Goal: Complete application form

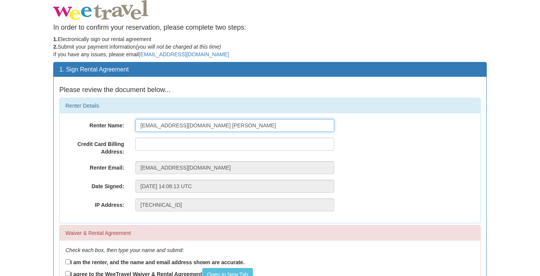
click at [194, 127] on input "[EMAIL_ADDRESS][DOMAIN_NAME] [PERSON_NAME]" at bounding box center [234, 125] width 199 height 13
drag, startPoint x: 230, startPoint y: 124, endPoint x: 109, endPoint y: 133, distance: 120.9
click at [109, 133] on div "Renter Name: [EMAIL_ADDRESS][DOMAIN_NAME] [PERSON_NAME] Credit Card Billing Add…" at bounding box center [270, 168] width 421 height 110
drag, startPoint x: 203, startPoint y: 127, endPoint x: 139, endPoint y: 127, distance: 64.3
click at [139, 127] on input "[EMAIL_ADDRESS][DOMAIN_NAME] [PERSON_NAME]" at bounding box center [234, 125] width 199 height 13
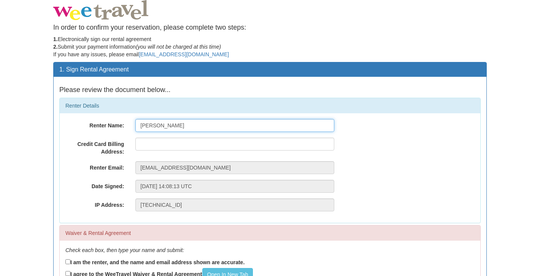
type input "Kaytee Reid"
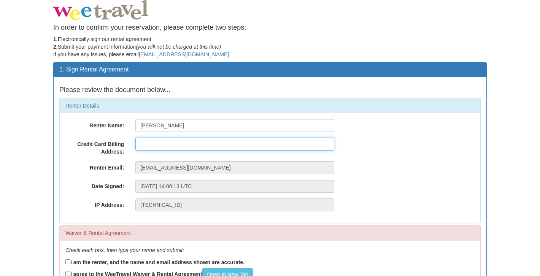
click at [190, 144] on input "text" at bounding box center [234, 144] width 199 height 13
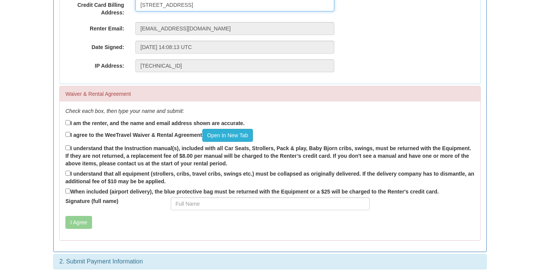
scroll to position [140, 0]
type input "Kempener St 69, Cologne, 50733, Germany"
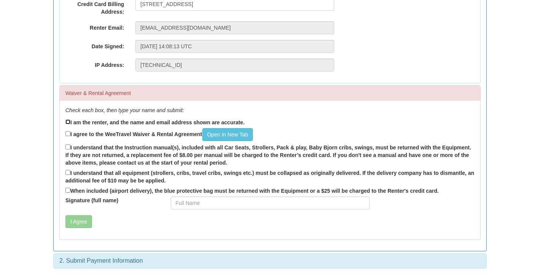
click at [67, 121] on input "I am the renter, and the name and email address shown are accurate." at bounding box center [67, 121] width 5 height 5
checkbox input "true"
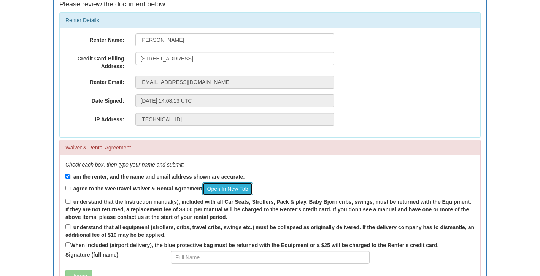
scroll to position [79, 0]
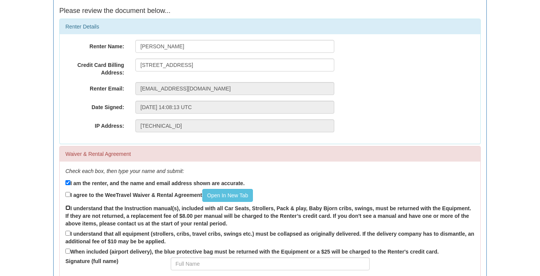
click at [68, 208] on input "I understand that the Instruction manual(s), included with all Car Seats, Strol…" at bounding box center [67, 207] width 5 height 5
checkbox input "true"
click at [69, 235] on input "I understand that all equipment (strollers, cribs, travel cribs, swings etc.) m…" at bounding box center [67, 233] width 5 height 5
checkbox input "true"
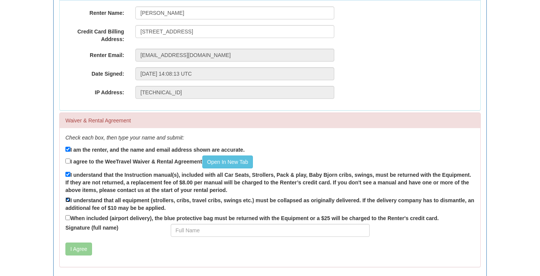
scroll to position [114, 0]
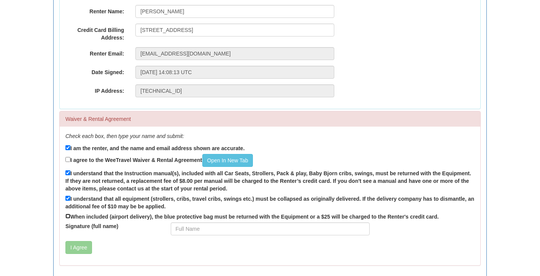
click at [67, 216] on input "When included (airport delivery), the blue protective bag must be returned with…" at bounding box center [67, 216] width 5 height 5
checkbox input "true"
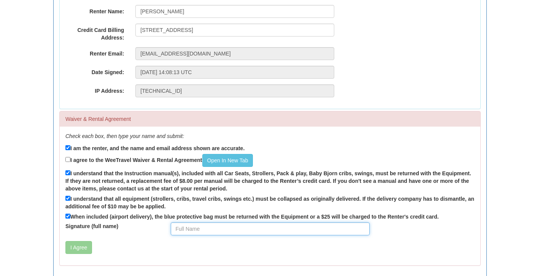
click at [222, 227] on input "Signature (full name)" at bounding box center [270, 228] width 199 height 13
type input "Kathryn Reid"
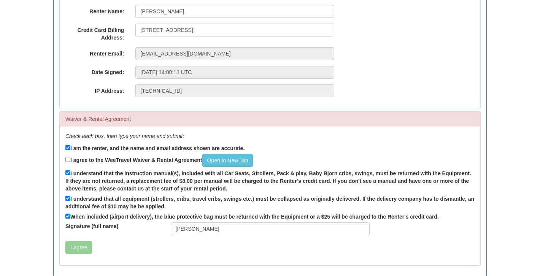
click at [387, 213] on label "When included (airport delivery), the blue protective bag must be returned with…" at bounding box center [251, 216] width 373 height 8
click at [70, 214] on input "When included (airport delivery), the blue protective bag must be returned with…" at bounding box center [67, 216] width 5 height 5
checkbox input "false"
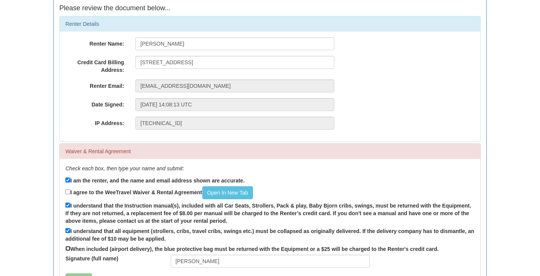
scroll to position [140, 0]
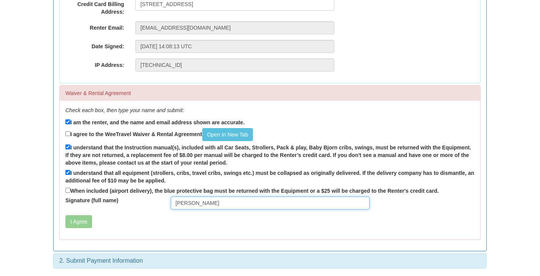
click at [187, 206] on input "Kathryn Reid" at bounding box center [270, 203] width 199 height 13
type input "Kaytee Reid"
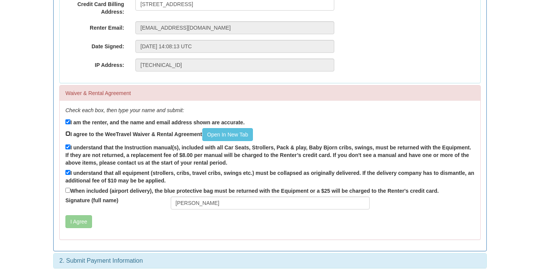
click at [68, 134] on input "I agree to the WeeTravel Waiver & Rental Agreement Open In New Tab" at bounding box center [67, 133] width 5 height 5
checkbox input "true"
click at [68, 191] on input "When included (airport delivery), the blue protective bag must be returned with…" at bounding box center [67, 190] width 5 height 5
checkbox input "true"
click at [75, 224] on button "I Agree" at bounding box center [78, 221] width 27 height 13
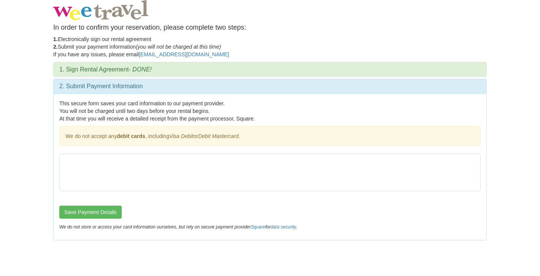
scroll to position [0, 0]
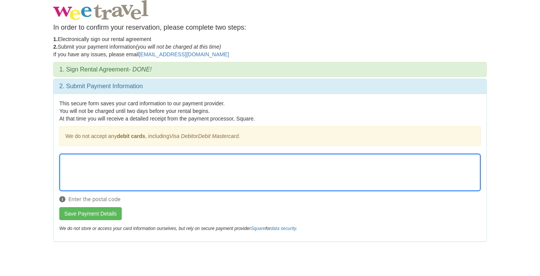
click at [162, 201] on div "Enter the postal code" at bounding box center [269, 181] width 421 height 54
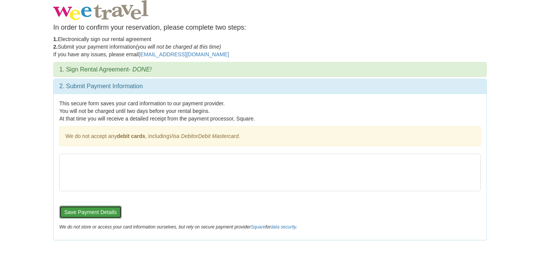
click at [105, 208] on button "Save Payment Details" at bounding box center [90, 212] width 62 height 13
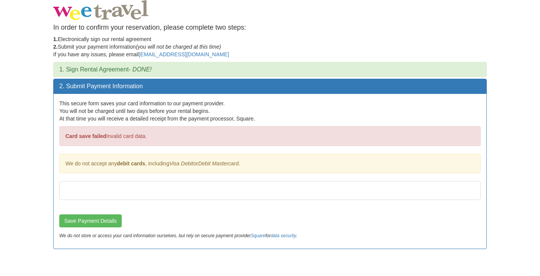
click at [92, 138] on strong "Card save failed" at bounding box center [85, 136] width 41 height 6
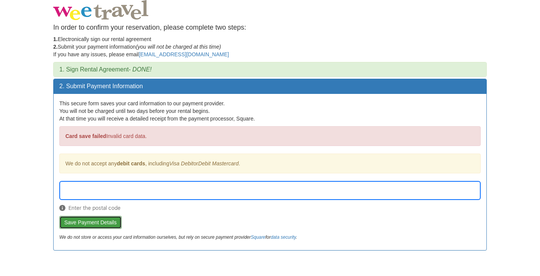
click at [99, 225] on button "Save Payment Details" at bounding box center [90, 222] width 62 height 13
click at [108, 224] on button "Save Payment Details" at bounding box center [90, 222] width 62 height 13
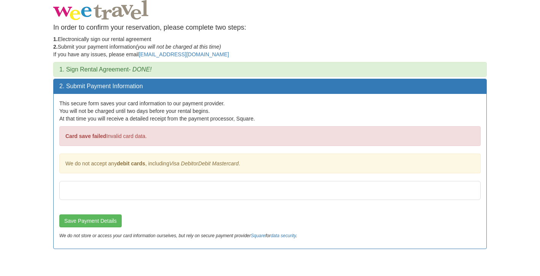
click at [97, 139] on strong "Card save failed" at bounding box center [85, 136] width 41 height 6
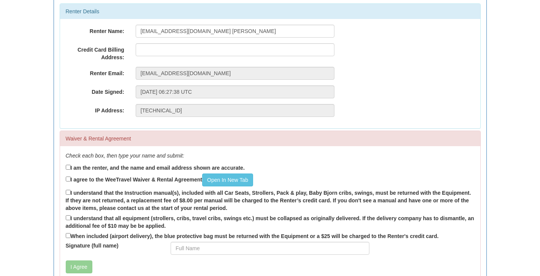
scroll to position [100, 0]
